Goal: Information Seeking & Learning: Learn about a topic

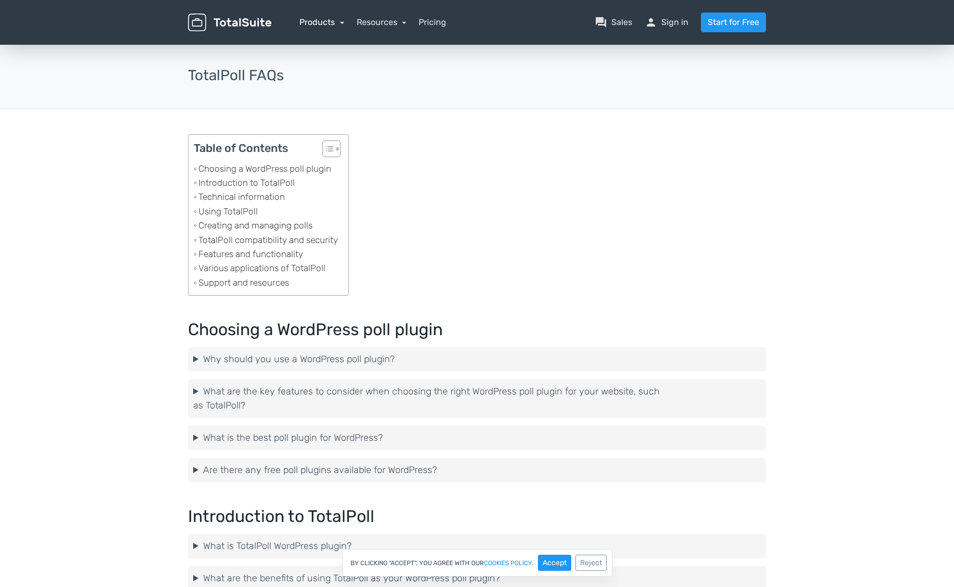
click at [333, 24] on link "Products" at bounding box center [321, 22] width 45 height 10
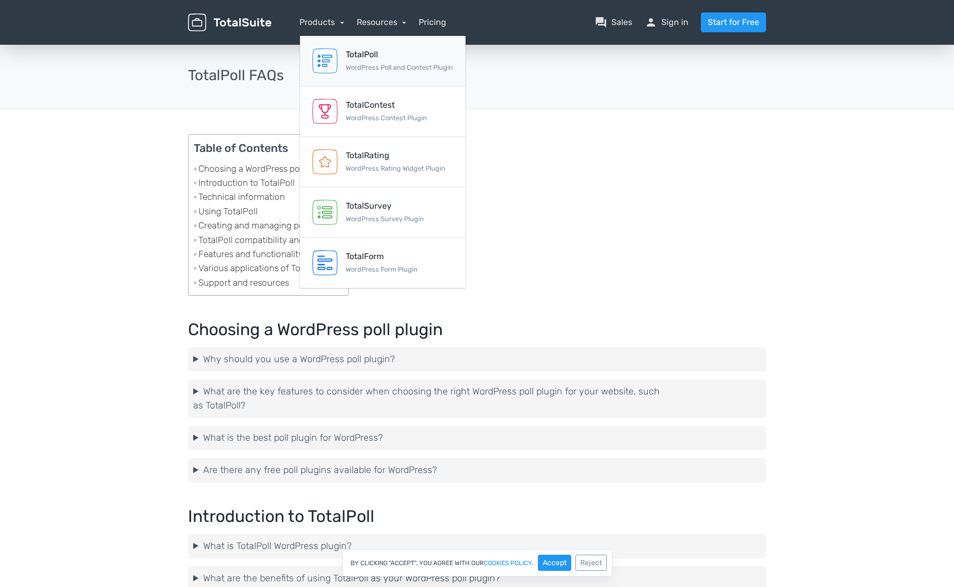
click at [369, 64] on small "WordPress Poll and Contest Plugin" at bounding box center [399, 68] width 107 height 8
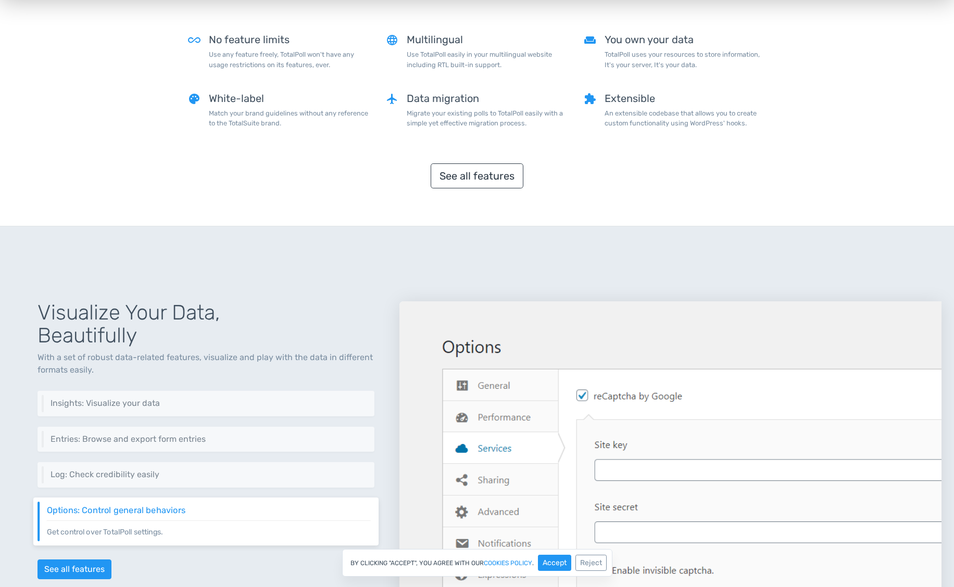
scroll to position [1082, 0]
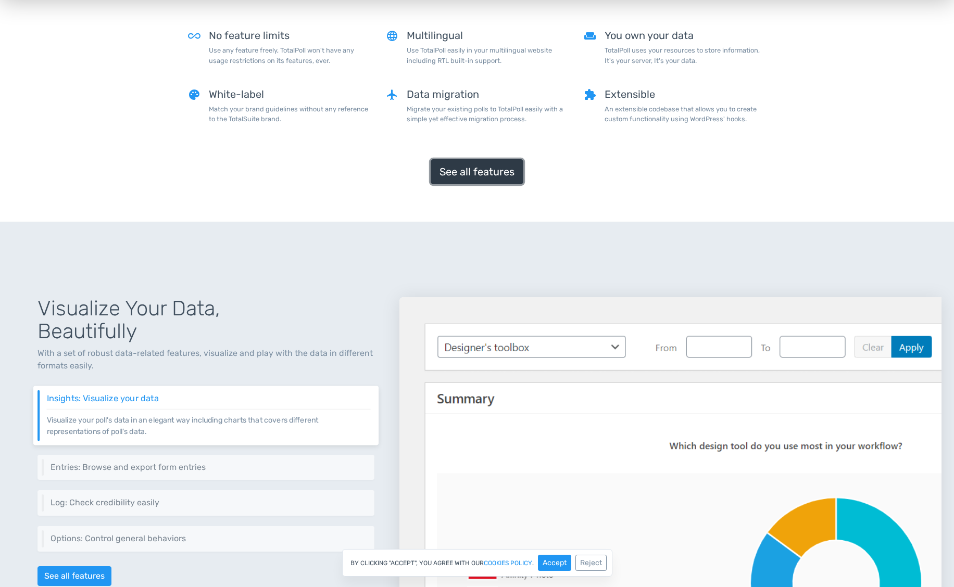
click at [490, 165] on link "See all features" at bounding box center [477, 171] width 93 height 25
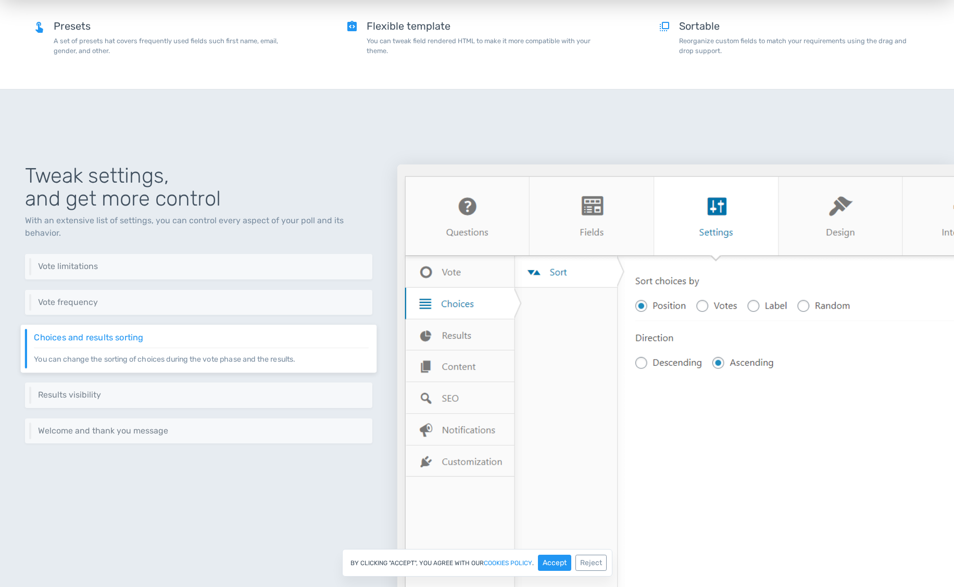
scroll to position [1413, 0]
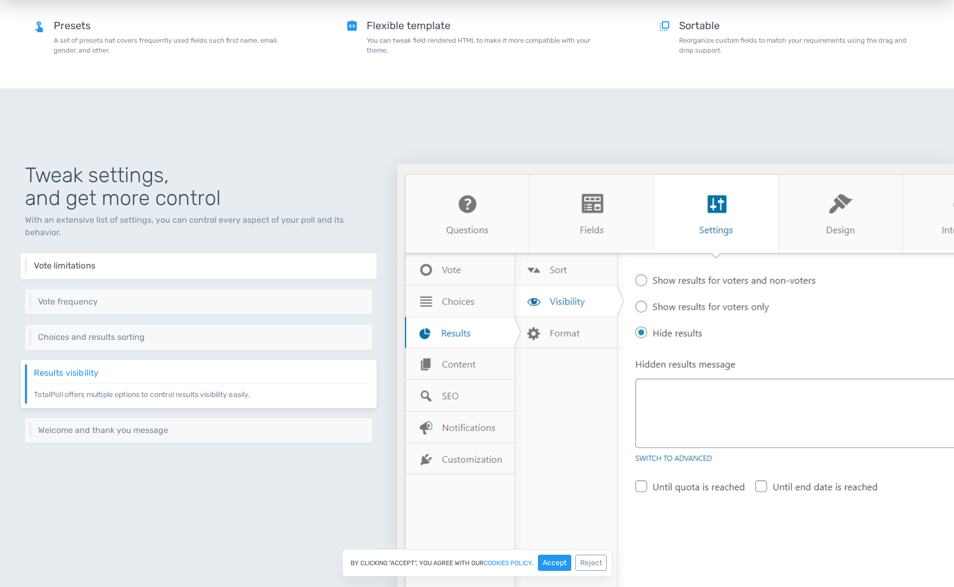
click at [121, 265] on h6 "Vote limitations" at bounding box center [201, 265] width 335 height 9
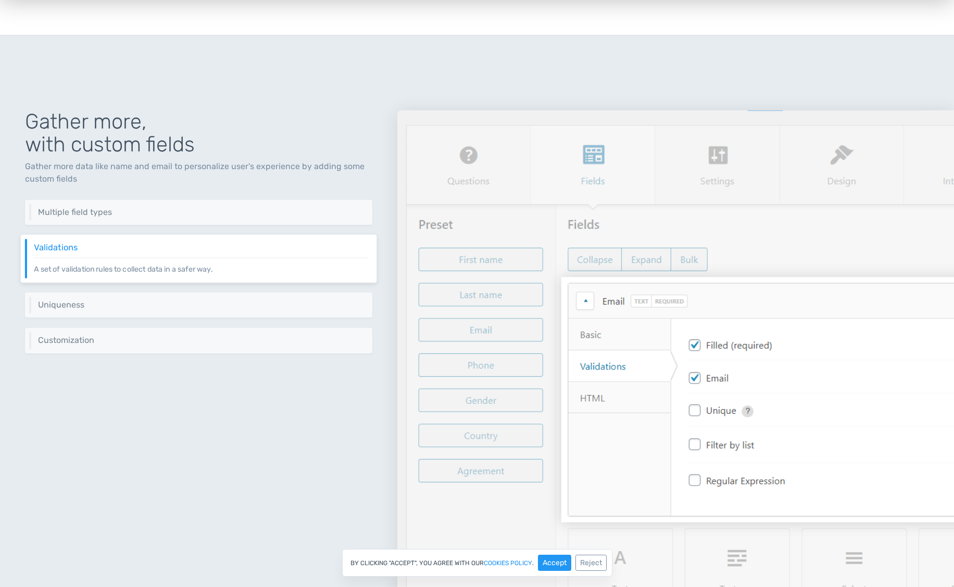
scroll to position [767, 0]
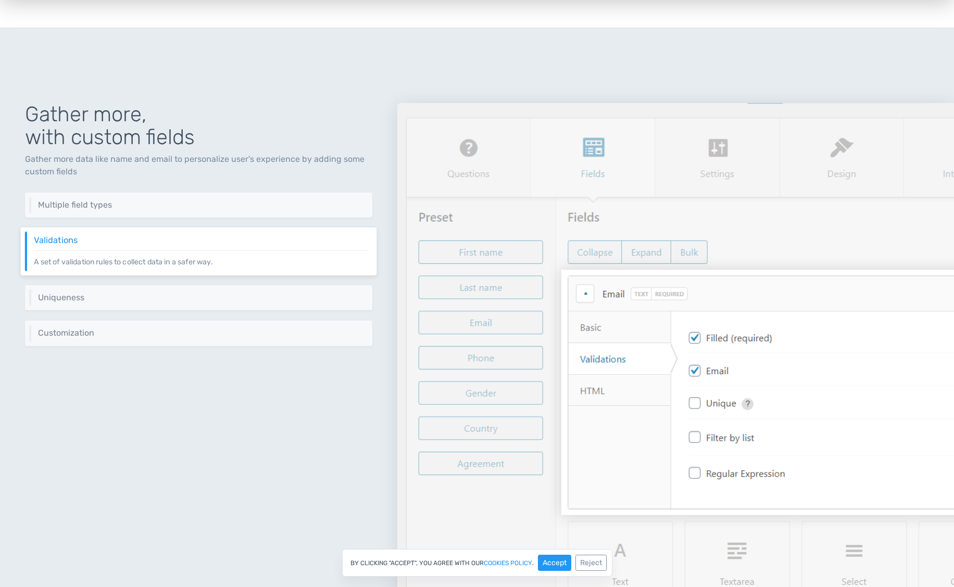
click at [144, 241] on h6 "Validations" at bounding box center [201, 239] width 335 height 9
click at [154, 294] on h6 "Uniqueness" at bounding box center [201, 297] width 335 height 9
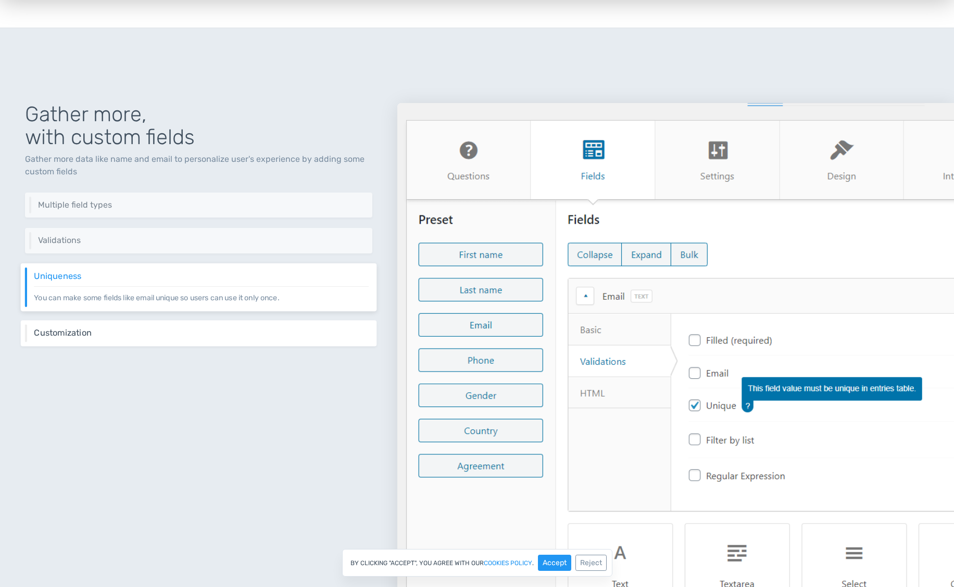
click at [142, 330] on h6 "Customization" at bounding box center [201, 333] width 335 height 9
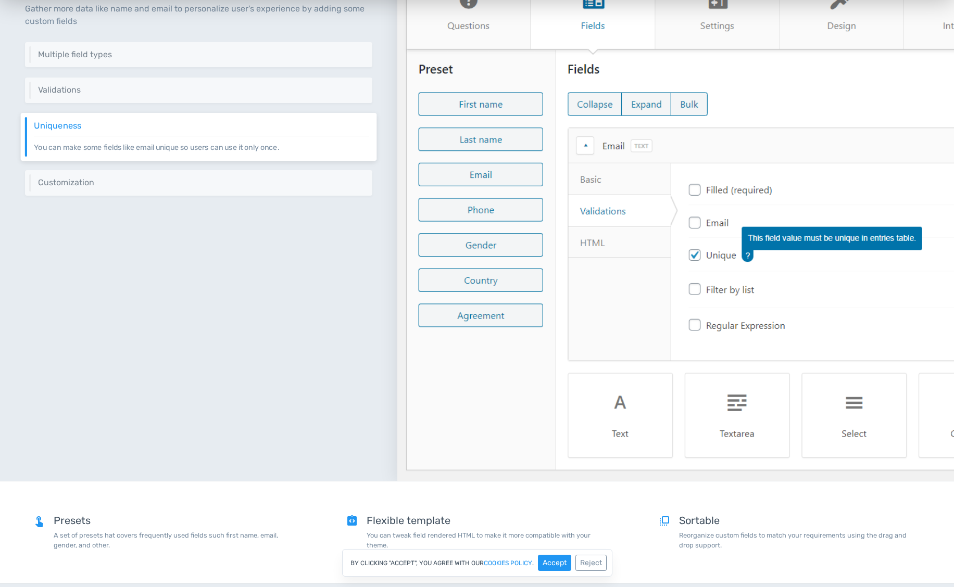
scroll to position [930, 0]
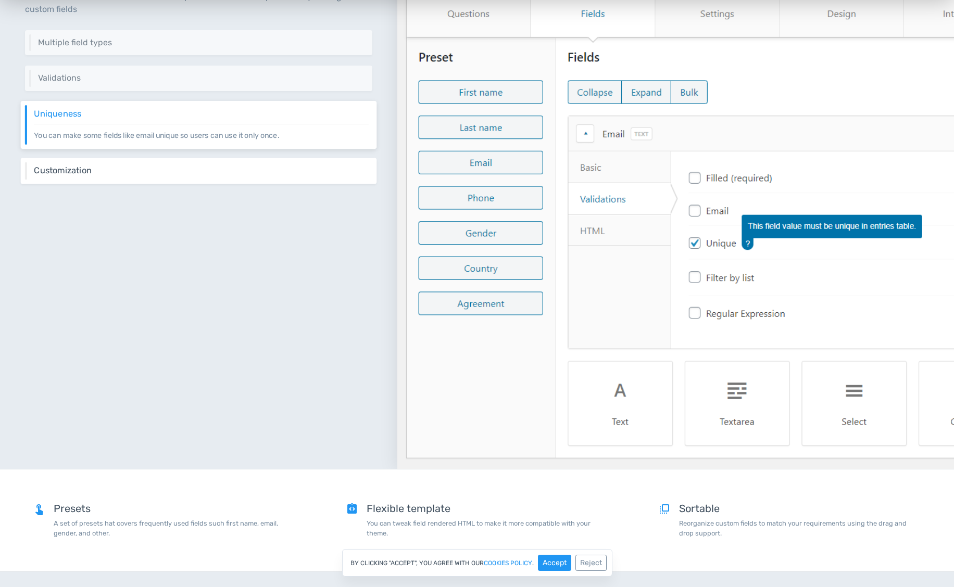
click at [250, 167] on h6 "Customization" at bounding box center [201, 170] width 335 height 9
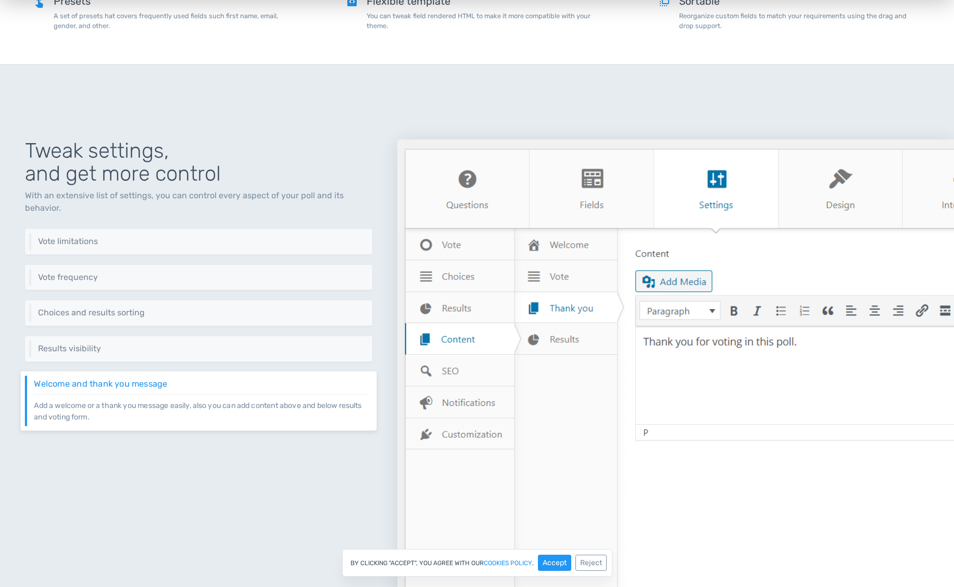
scroll to position [1443, 0]
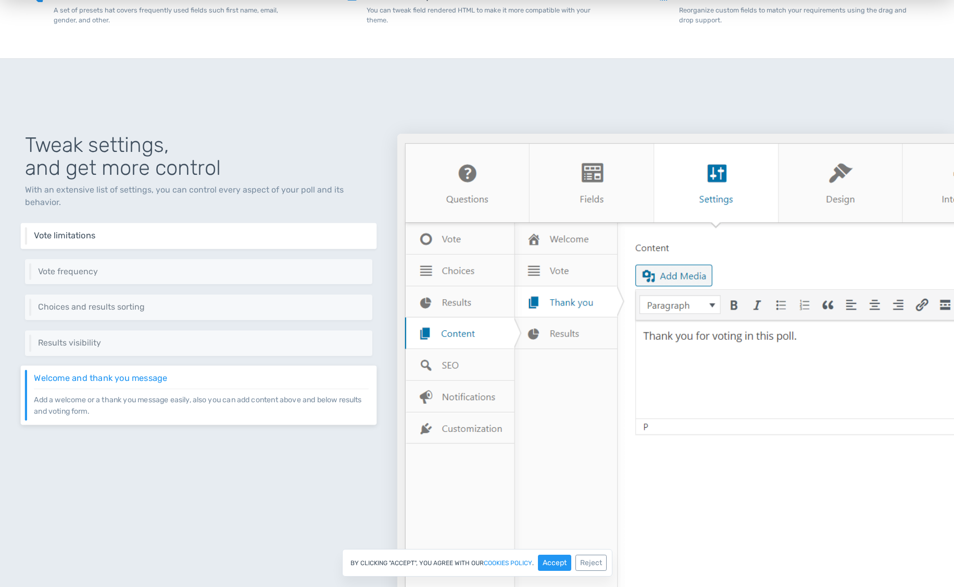
click at [64, 242] on div "Vote limitations Set different criteria to vote process like setting a start da…" at bounding box center [199, 236] width 356 height 26
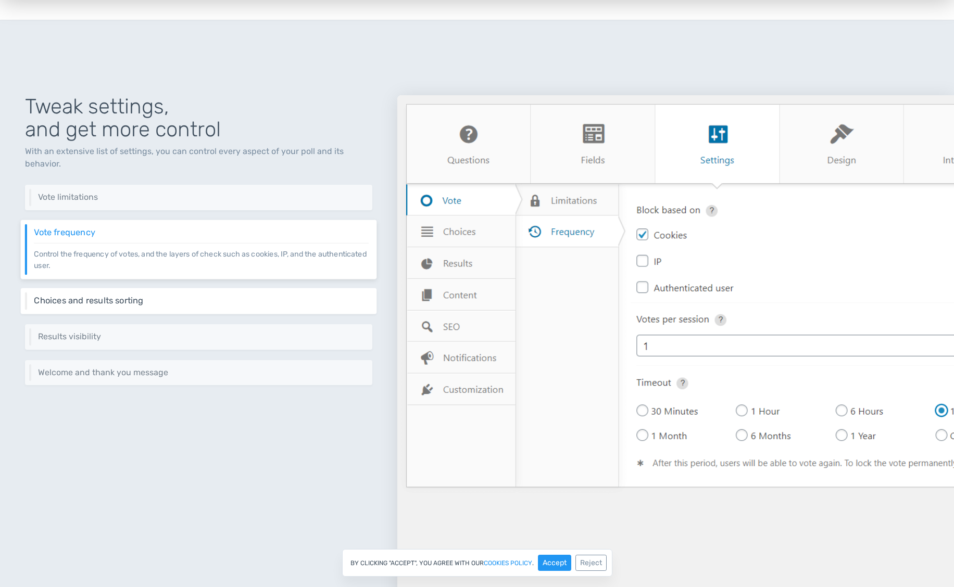
scroll to position [1487, 0]
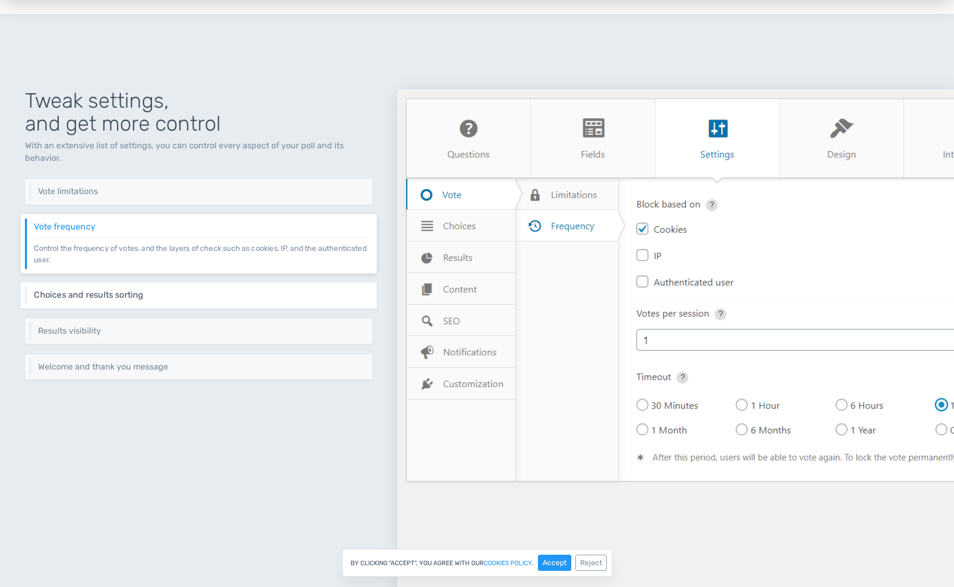
click at [90, 297] on h6 "Choices and results sorting" at bounding box center [201, 295] width 335 height 9
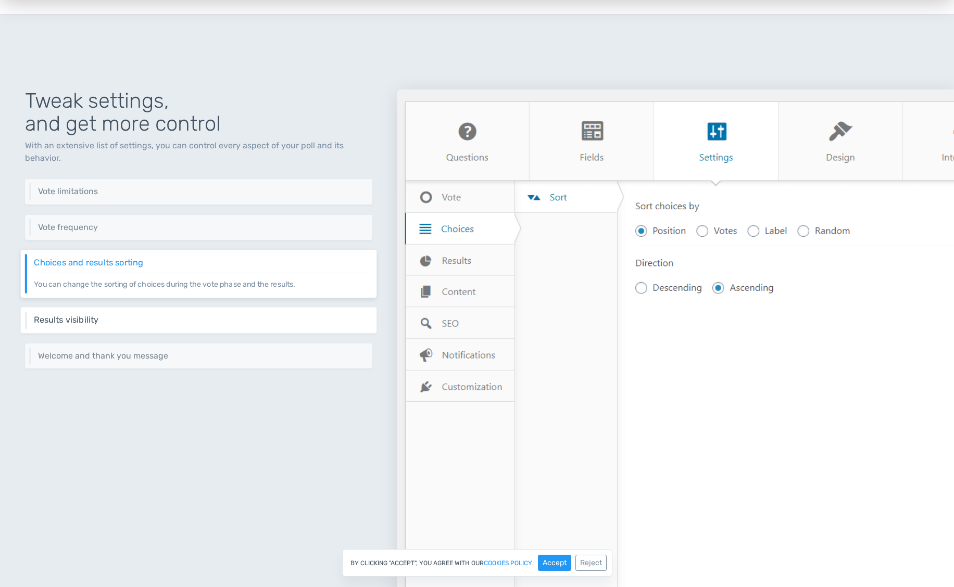
click at [84, 317] on h6 "Results visibility" at bounding box center [201, 320] width 335 height 9
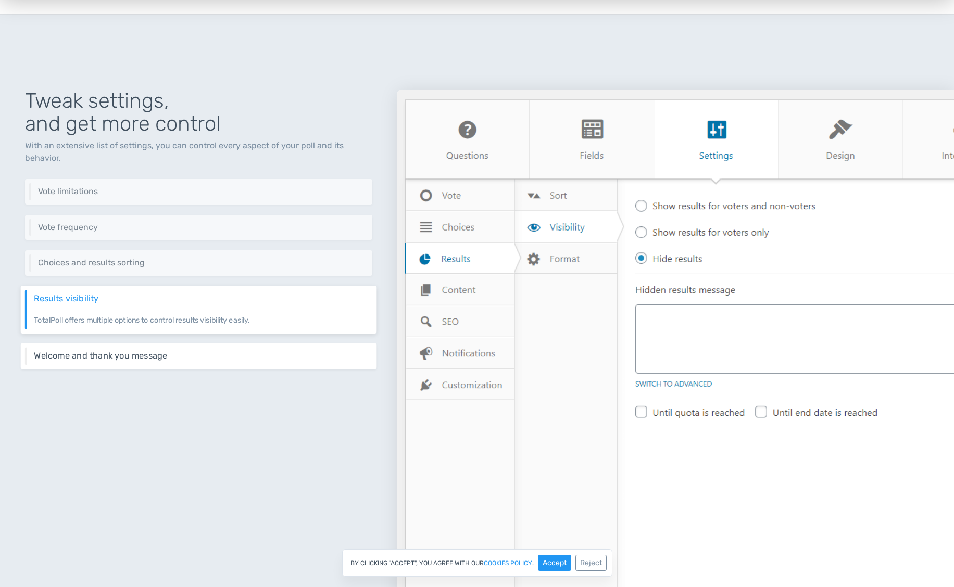
click at [79, 357] on h6 "Welcome and thank you message" at bounding box center [201, 355] width 335 height 9
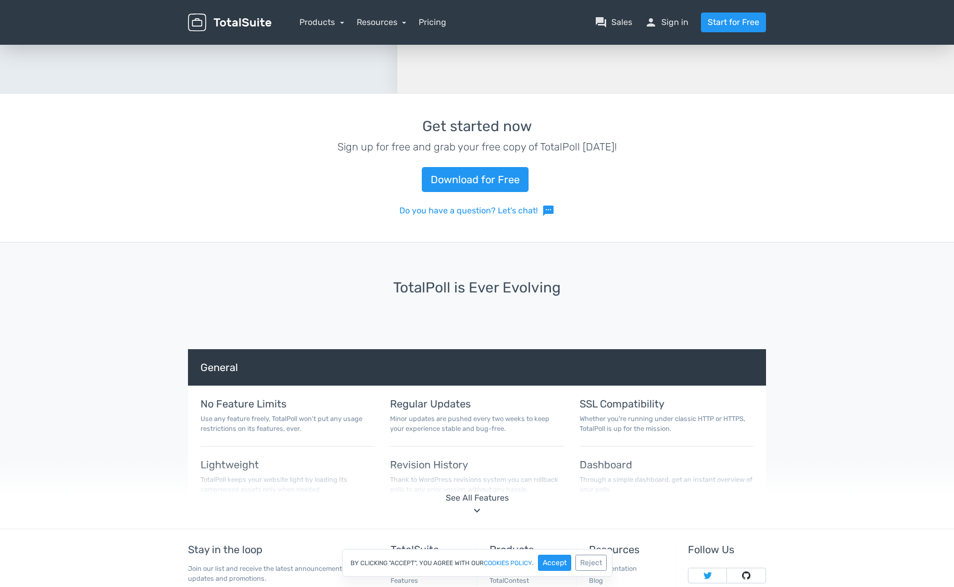
scroll to position [4132, 0]
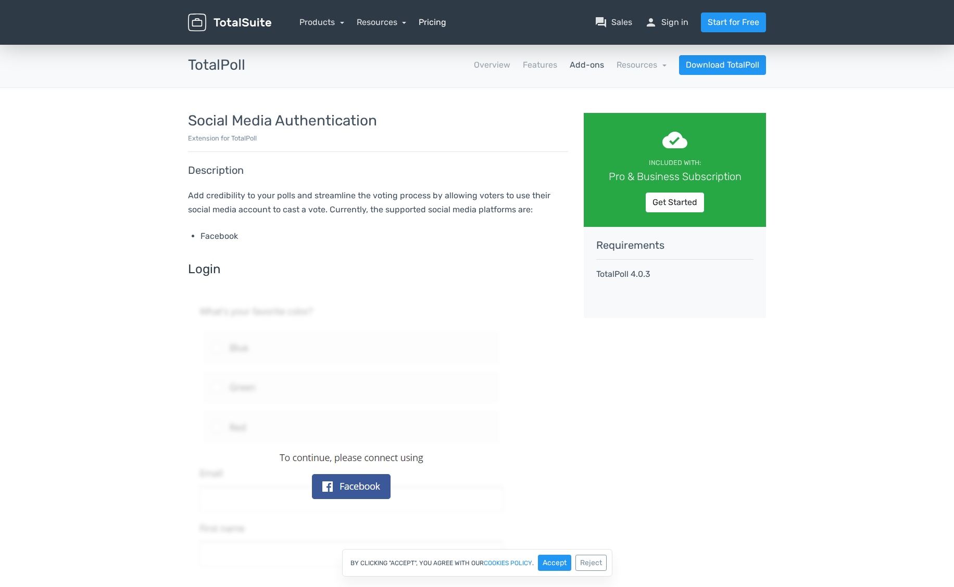
click at [434, 21] on link "Pricing" at bounding box center [433, 22] width 28 height 12
